Goal: Task Accomplishment & Management: Use online tool/utility

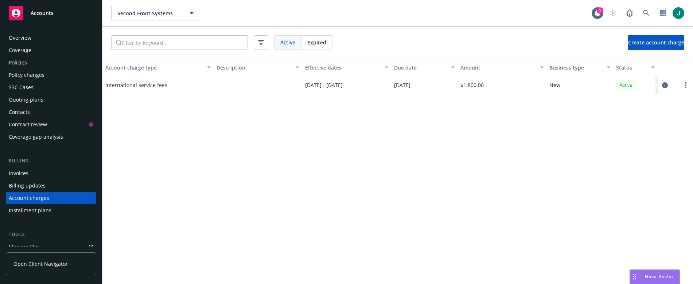
scroll to position [9, 0]
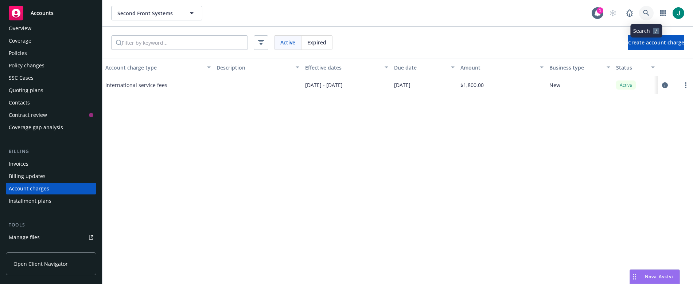
click at [645, 12] on icon at bounding box center [646, 13] width 7 height 7
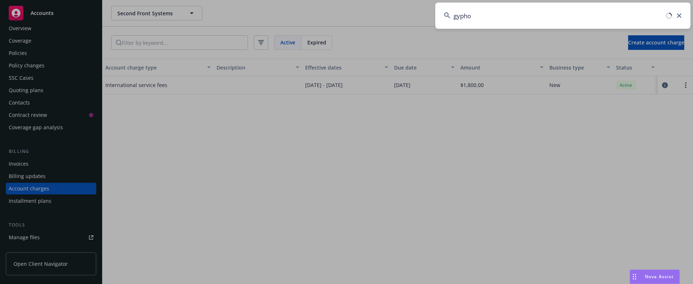
type input "gyphon"
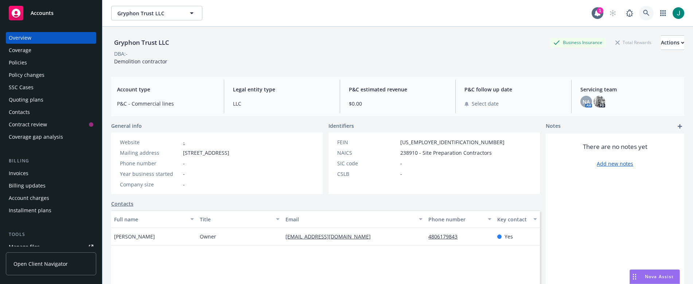
click at [641, 9] on link at bounding box center [646, 13] width 15 height 15
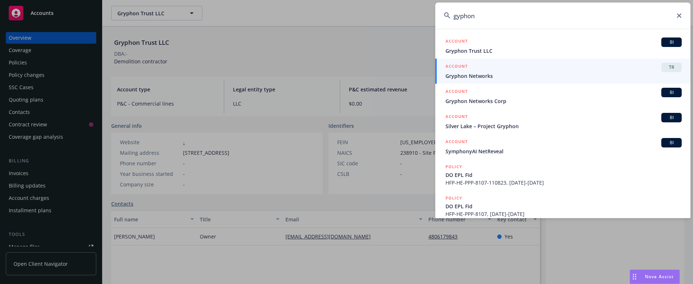
type input "gyphon"
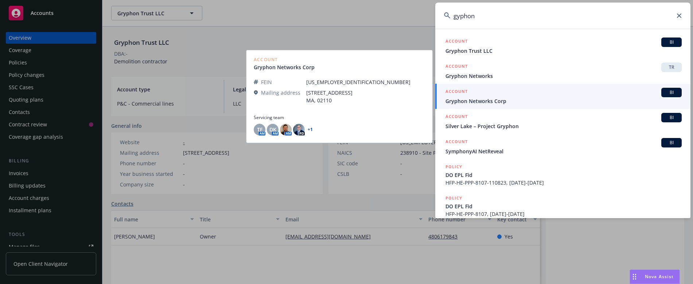
click at [516, 107] on link "ACCOUNT BI Gryphon Networks Corp" at bounding box center [562, 96] width 255 height 25
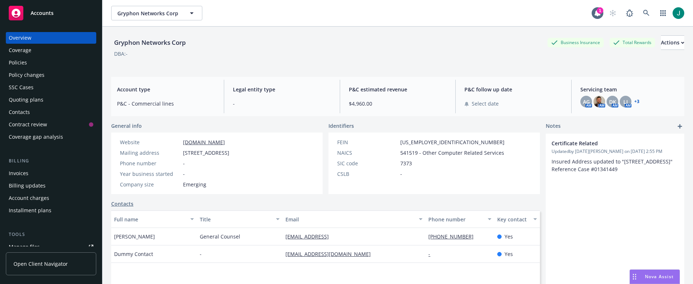
click at [28, 61] on div "Policies" at bounding box center [51, 63] width 85 height 12
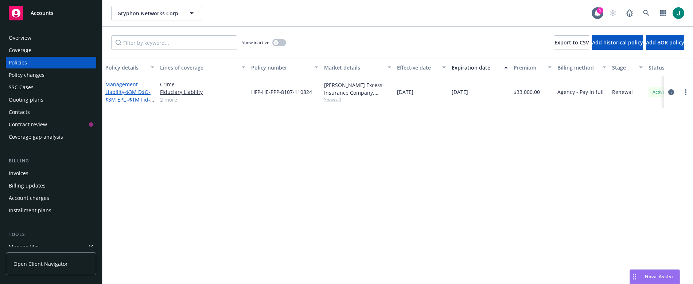
click at [128, 95] on span "- $3M D$O- $3M EPL -$1M Fid- $2M Crime" at bounding box center [129, 100] width 49 height 22
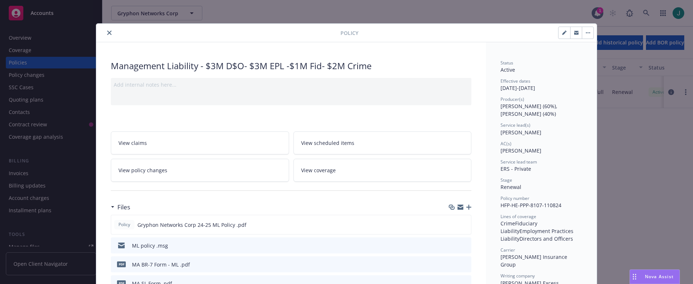
click at [108, 32] on icon "close" at bounding box center [109, 33] width 4 height 4
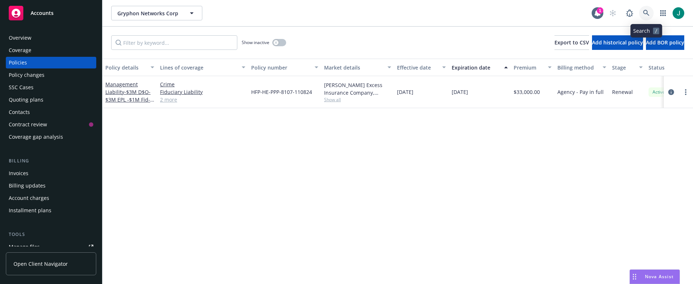
click at [648, 8] on link at bounding box center [646, 13] width 15 height 15
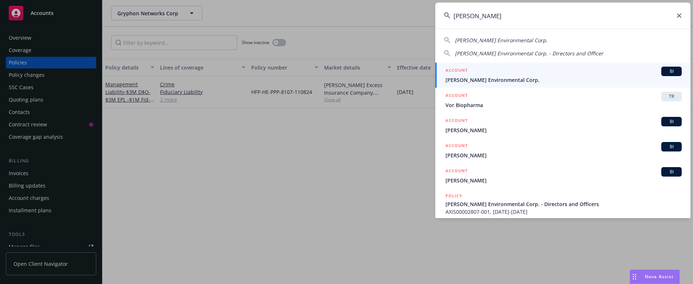
type input "[PERSON_NAME]"
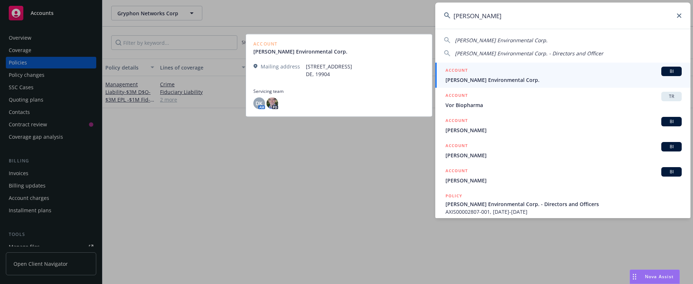
click at [492, 80] on span "[PERSON_NAME] Environmental Corp." at bounding box center [564, 80] width 236 height 8
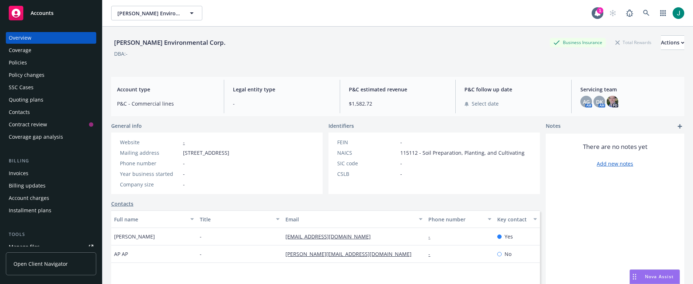
click at [42, 62] on div "Policies" at bounding box center [51, 63] width 85 height 12
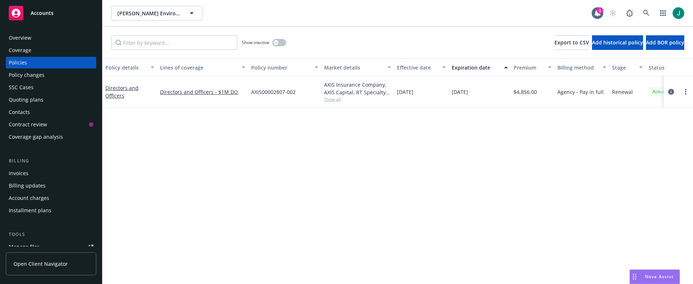
drag, startPoint x: 403, startPoint y: 280, endPoint x: 148, endPoint y: 131, distance: 294.6
click at [148, 131] on div "Policy details Lines of coverage Policy number Market details Effective date Ex…" at bounding box center [397, 172] width 591 height 226
click at [643, 12] on icon at bounding box center [646, 13] width 7 height 7
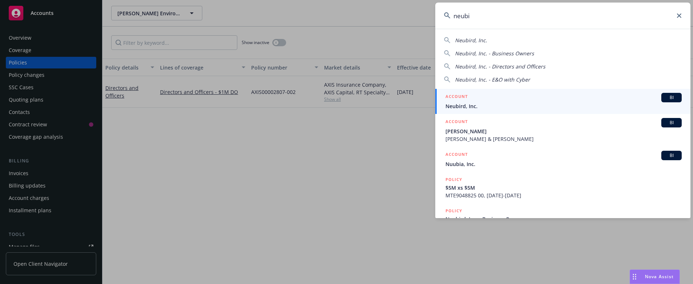
type input "neubi"
click at [506, 103] on span "Neubird, Inc." at bounding box center [564, 106] width 236 height 8
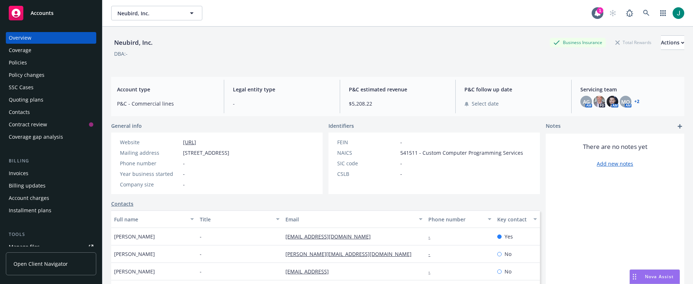
click at [35, 63] on div "Policies" at bounding box center [51, 63] width 85 height 12
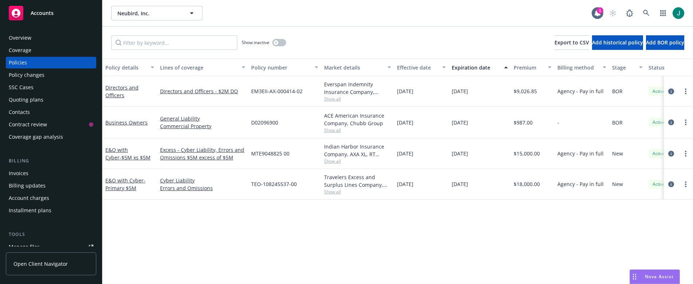
click at [673, 90] on icon "circleInformation" at bounding box center [671, 92] width 6 height 6
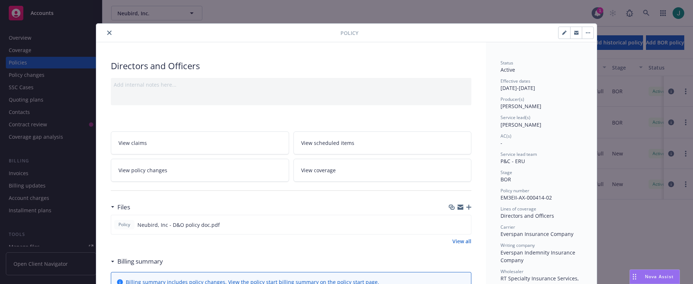
click at [562, 33] on icon "button" at bounding box center [564, 33] width 4 height 4
select select "BOR"
select select "12"
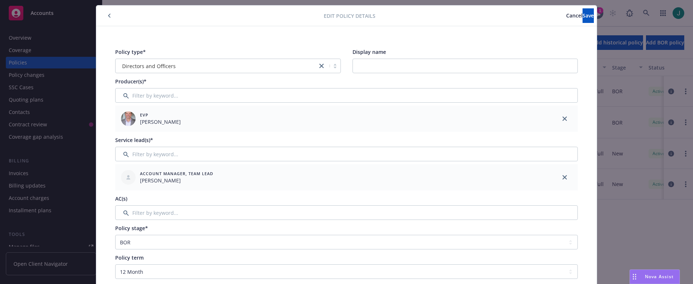
scroll to position [19, 0]
click at [405, 244] on select "Select policy stage Historical New New BOR BOR Renewal Non payment" at bounding box center [346, 242] width 463 height 15
select select "NEW_BOR"
click at [115, 235] on select "Select policy stage Historical New New BOR BOR Renewal Non payment" at bounding box center [346, 242] width 463 height 15
click at [583, 17] on span "Save" at bounding box center [588, 15] width 11 height 7
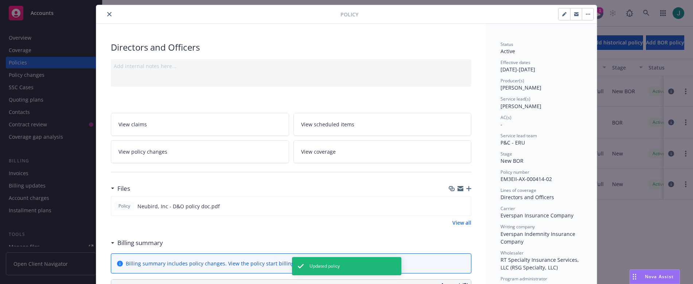
click at [107, 13] on icon "close" at bounding box center [109, 14] width 4 height 4
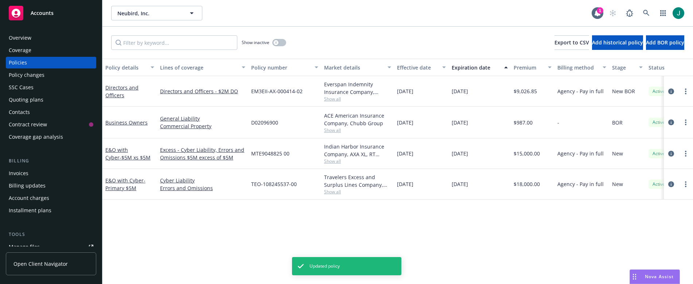
click at [30, 175] on div "Invoices" at bounding box center [51, 174] width 85 height 12
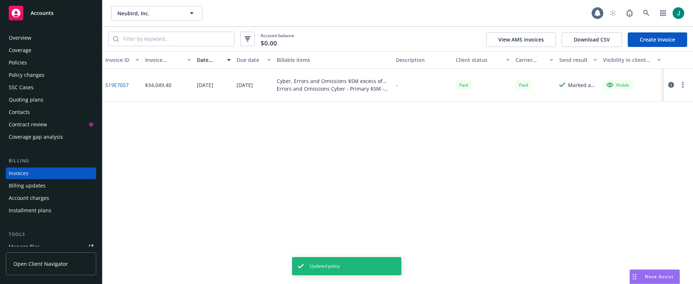
scroll to position [20, 0]
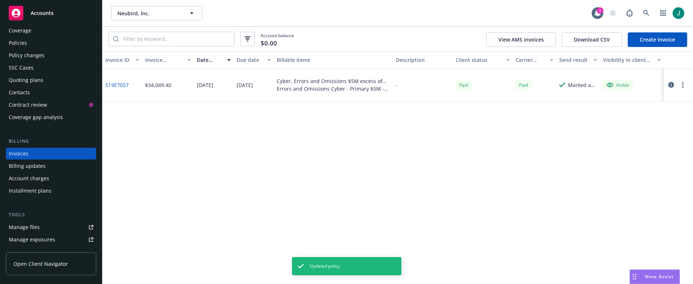
click at [653, 35] on link "Create Invoice" at bounding box center [657, 39] width 59 height 15
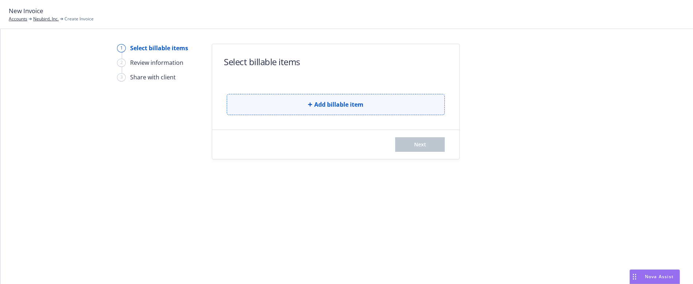
click at [335, 104] on span "Add billable item" at bounding box center [338, 104] width 49 height 9
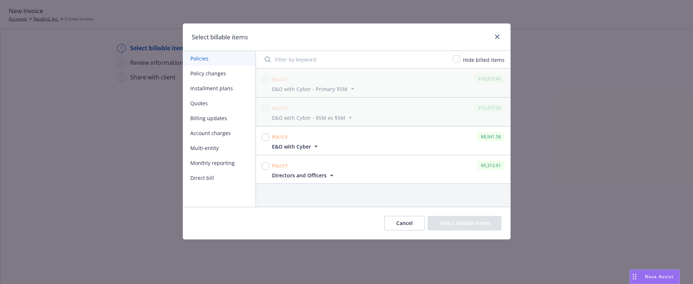
drag, startPoint x: 332, startPoint y: 174, endPoint x: 341, endPoint y: 179, distance: 9.8
click at [341, 179] on div "Policy $9,313.91 Directors and Officers Display name Directors and Officers Pol…" at bounding box center [383, 169] width 254 height 28
click at [207, 117] on button "Billing updates" at bounding box center [219, 118] width 73 height 15
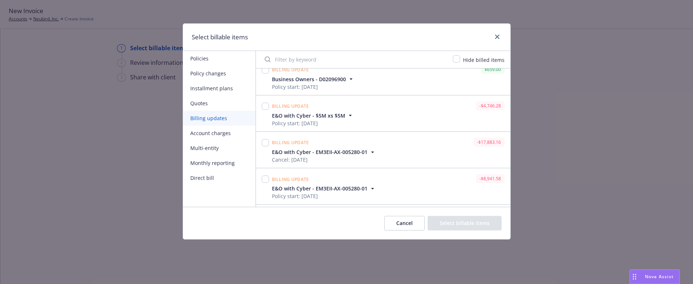
scroll to position [47, 0]
click at [207, 73] on button "Policy changes" at bounding box center [219, 73] width 73 height 15
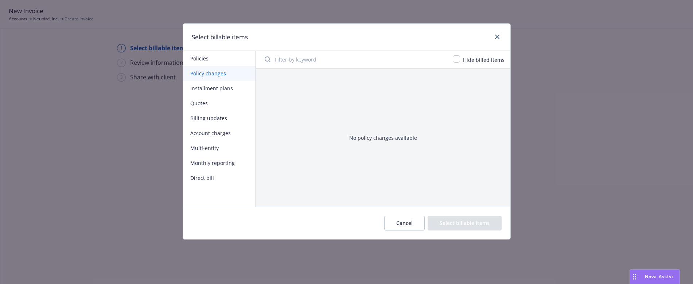
click at [210, 90] on button "Installment plans" at bounding box center [219, 88] width 73 height 15
click at [206, 102] on button "Quotes" at bounding box center [219, 103] width 73 height 15
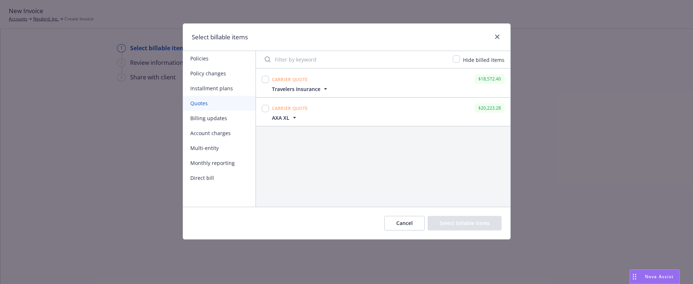
click at [207, 119] on button "Billing updates" at bounding box center [219, 118] width 73 height 15
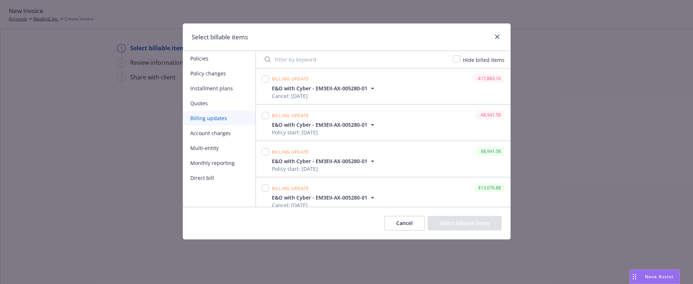
scroll to position [153, 0]
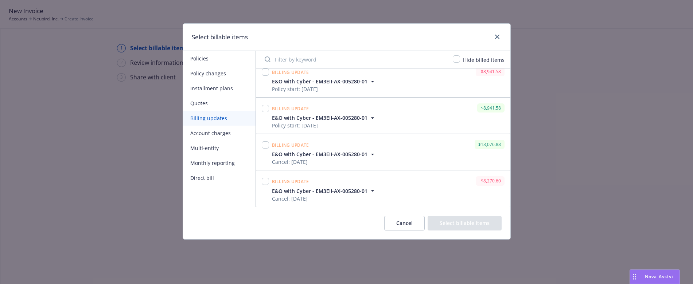
click at [386, 116] on div "E&O with Cyber - EM3EII-AX-005280-01 Policy start: 12/26/2024" at bounding box center [389, 121] width 236 height 15
click at [199, 134] on button "Account charges" at bounding box center [219, 133] width 73 height 15
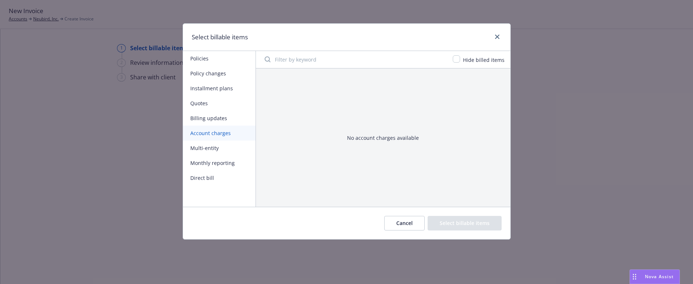
click at [199, 134] on button "Account charges" at bounding box center [219, 133] width 73 height 15
click at [208, 119] on button "Billing updates" at bounding box center [219, 118] width 73 height 15
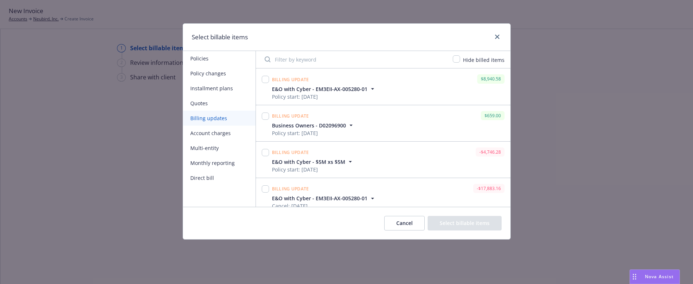
click at [221, 73] on button "Policy changes" at bounding box center [219, 73] width 73 height 15
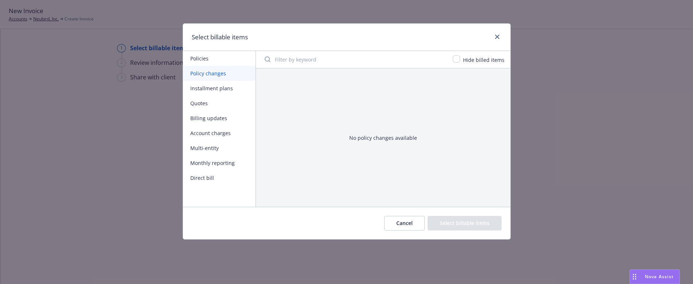
click at [213, 121] on button "Billing updates" at bounding box center [219, 118] width 73 height 15
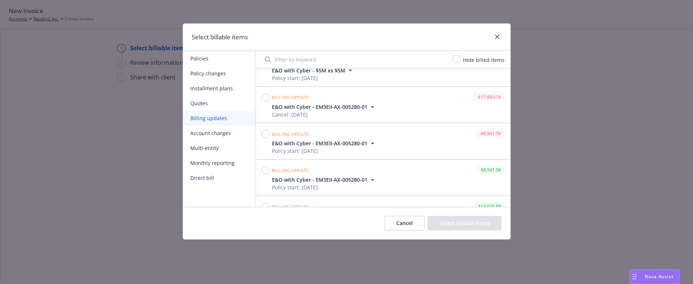
scroll to position [93, 0]
click at [495, 36] on icon "close" at bounding box center [497, 37] width 4 height 4
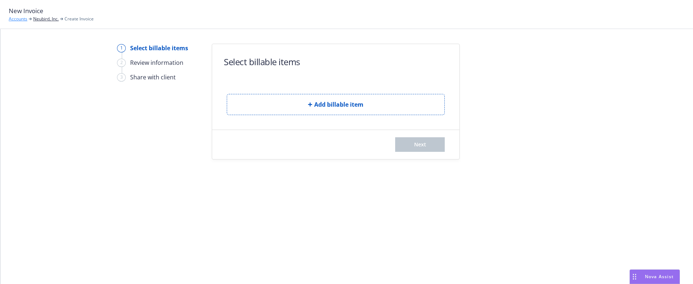
click at [22, 18] on link "Accounts" at bounding box center [18, 19] width 19 height 7
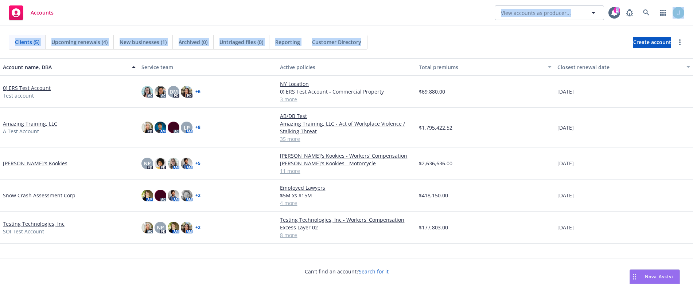
drag, startPoint x: 86, startPoint y: 9, endPoint x: 420, endPoint y: -37, distance: 337.2
click at [420, 0] on html "Accounts View accounts as producer... 1 Clients (5) Upcoming renewals (4) New b…" at bounding box center [346, 142] width 693 height 284
